Goal: Check status

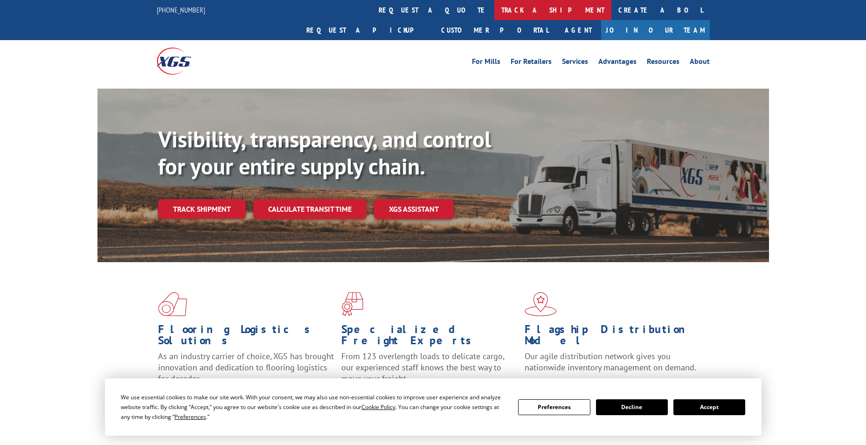
click at [494, 10] on link "track a shipment" at bounding box center [552, 10] width 117 height 20
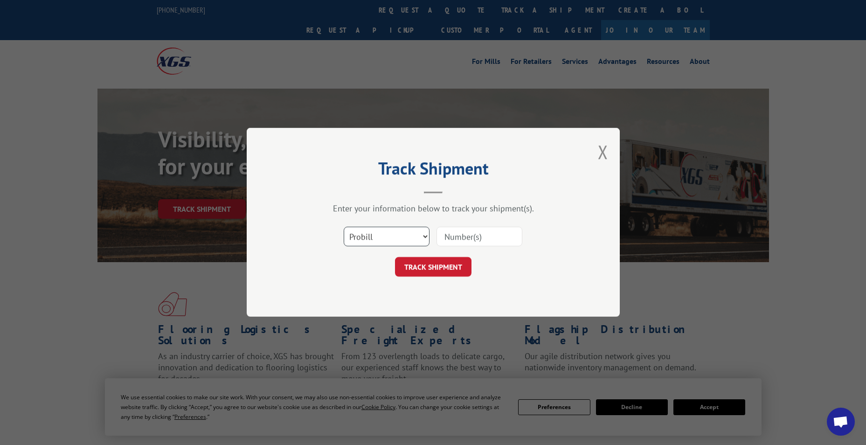
click at [421, 238] on select "Select category... Probill BOL PO" at bounding box center [387, 237] width 86 height 20
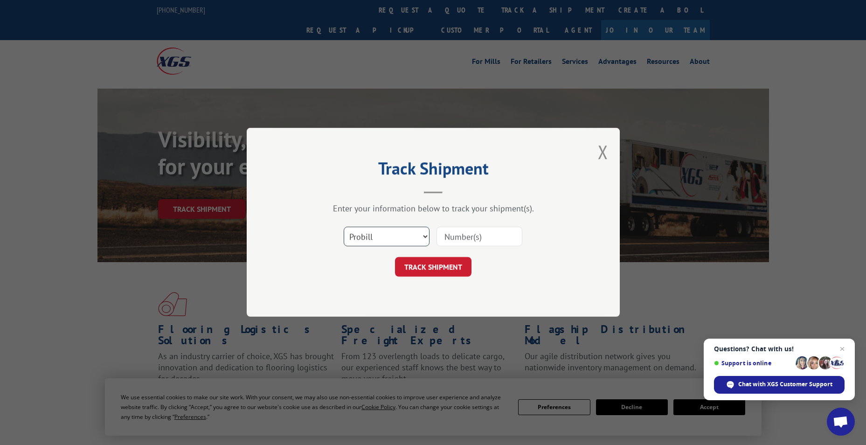
select select "bol"
click at [344, 227] on select "Select category... Probill BOL PO" at bounding box center [387, 237] width 86 height 20
paste input "5300937"
type input "5300937"
click at [443, 268] on button "TRACK SHIPMENT" at bounding box center [433, 267] width 76 height 20
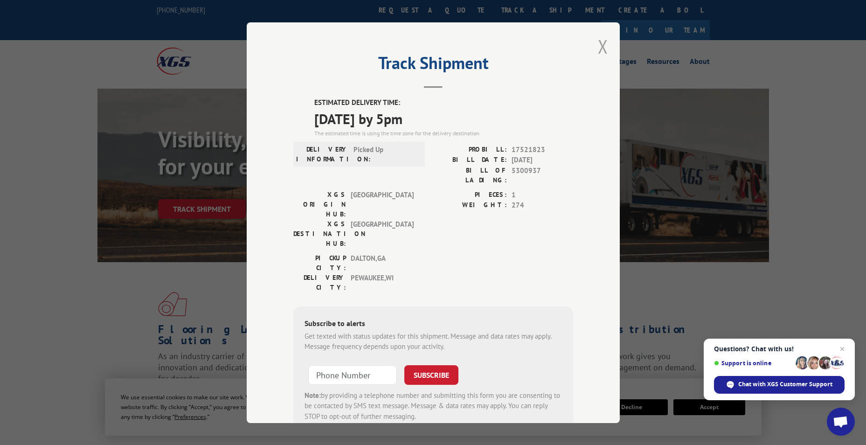
click at [603, 40] on button "Close modal" at bounding box center [603, 46] width 10 height 25
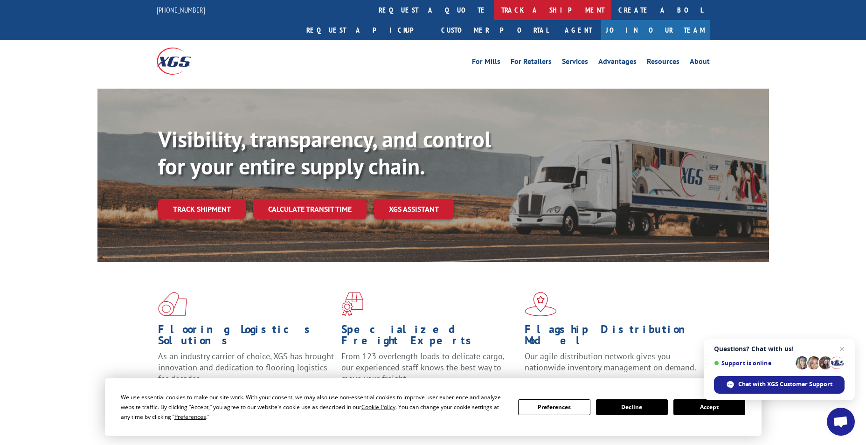
click at [494, 8] on link "track a shipment" at bounding box center [552, 10] width 117 height 20
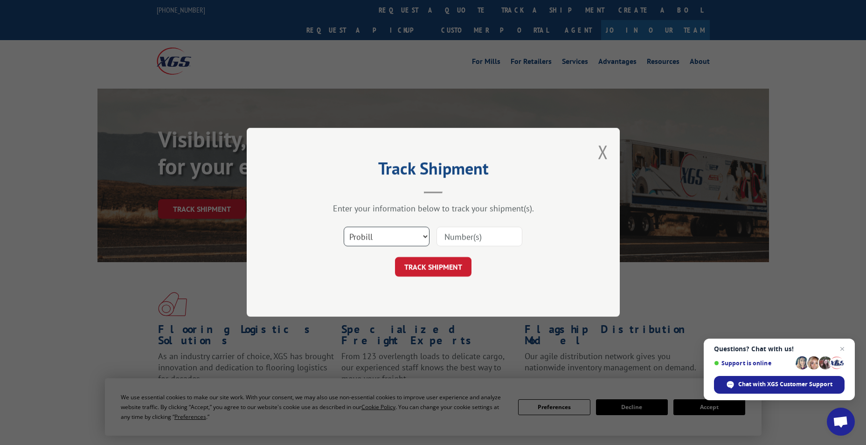
drag, startPoint x: 463, startPoint y: 232, endPoint x: 402, endPoint y: 239, distance: 61.0
click at [402, 239] on select "Select category... Probill BOL PO" at bounding box center [387, 237] width 86 height 20
select select "bol"
click at [344, 227] on select "Select category... Probill BOL PO" at bounding box center [387, 237] width 86 height 20
paste input "449352"
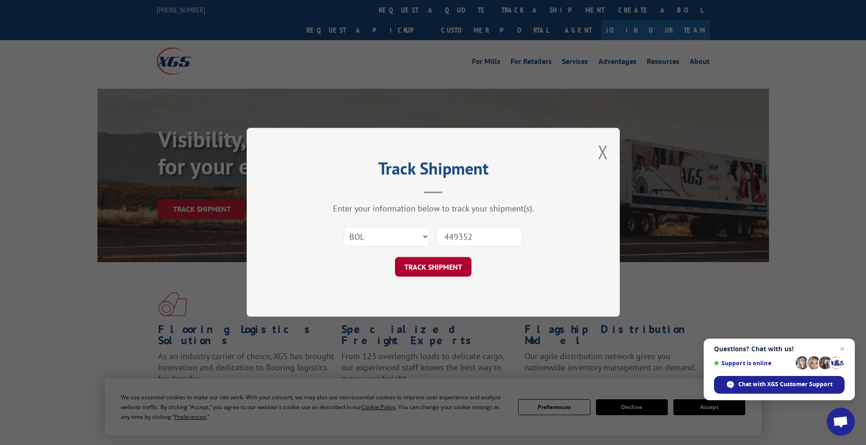
type input "449352"
click at [445, 269] on button "TRACK SHIPMENT" at bounding box center [433, 267] width 76 height 20
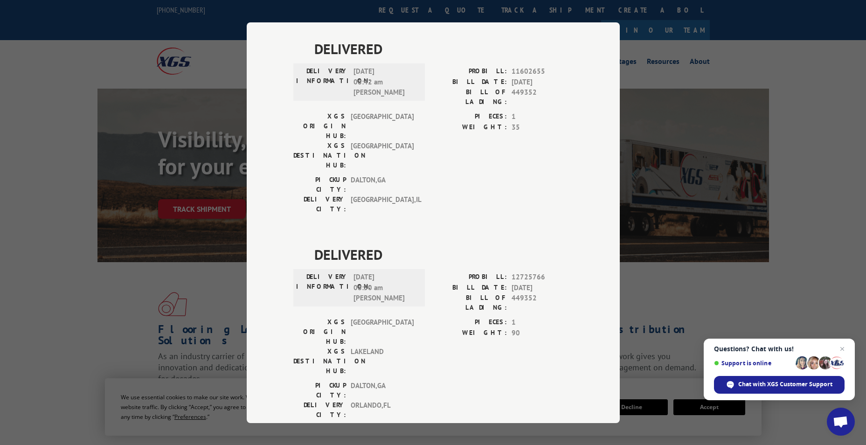
scroll to position [472, 0]
drag, startPoint x: 310, startPoint y: 261, endPoint x: 536, endPoint y: 285, distance: 227.4
drag, startPoint x: 536, startPoint y: 285, endPoint x: 544, endPoint y: 282, distance: 7.8
copy div "DELIVERY INFORMATION: [DATE] 06:00 am DROP PROBILL: 17601847 BILL DATE: [DATE] …"
